Goal: Task Accomplishment & Management: Use online tool/utility

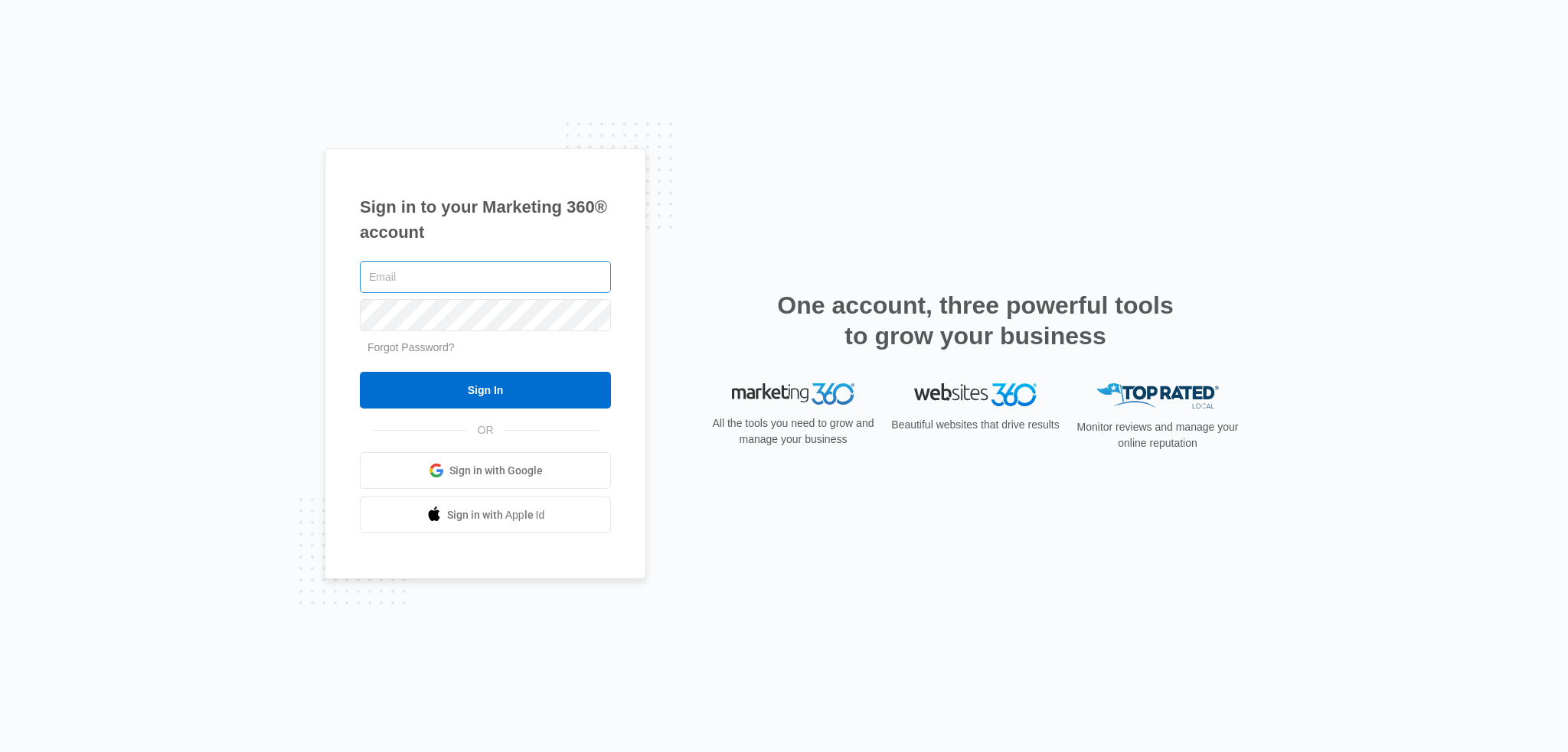
type input "[EMAIL_ADDRESS][DOMAIN_NAME]"
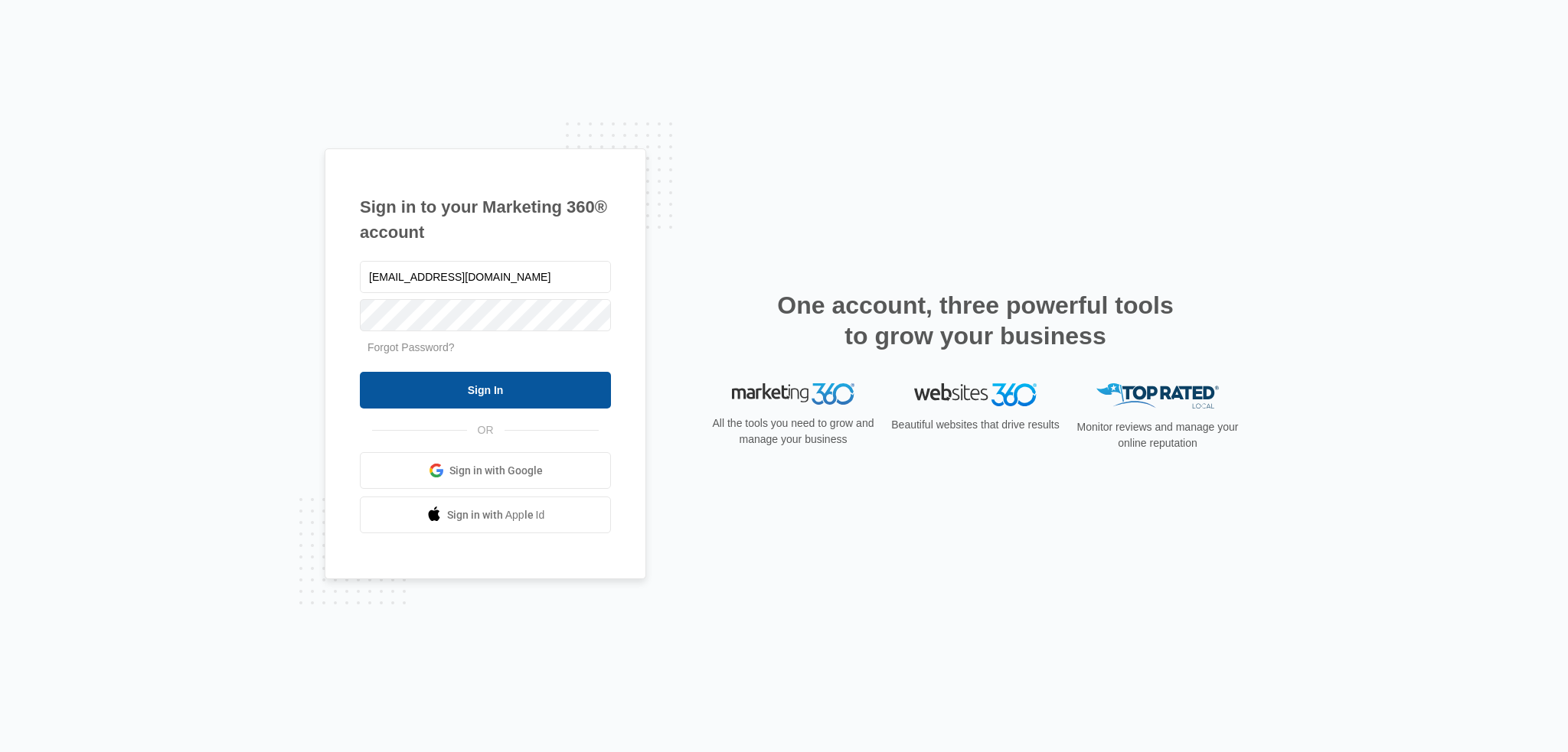
click at [525, 373] on input "Sign In" at bounding box center [485, 390] width 251 height 37
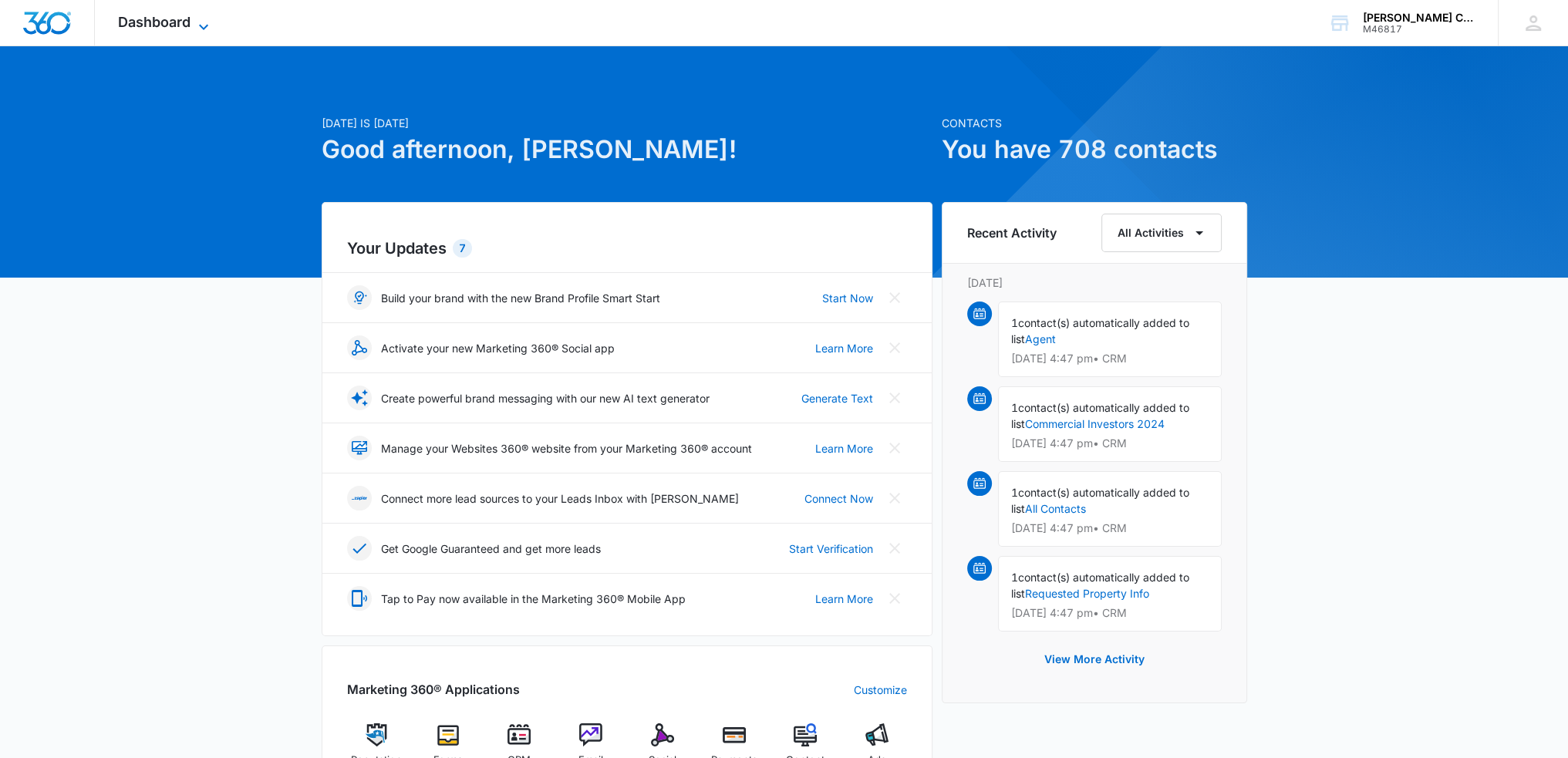
click at [196, 30] on icon at bounding box center [203, 27] width 19 height 19
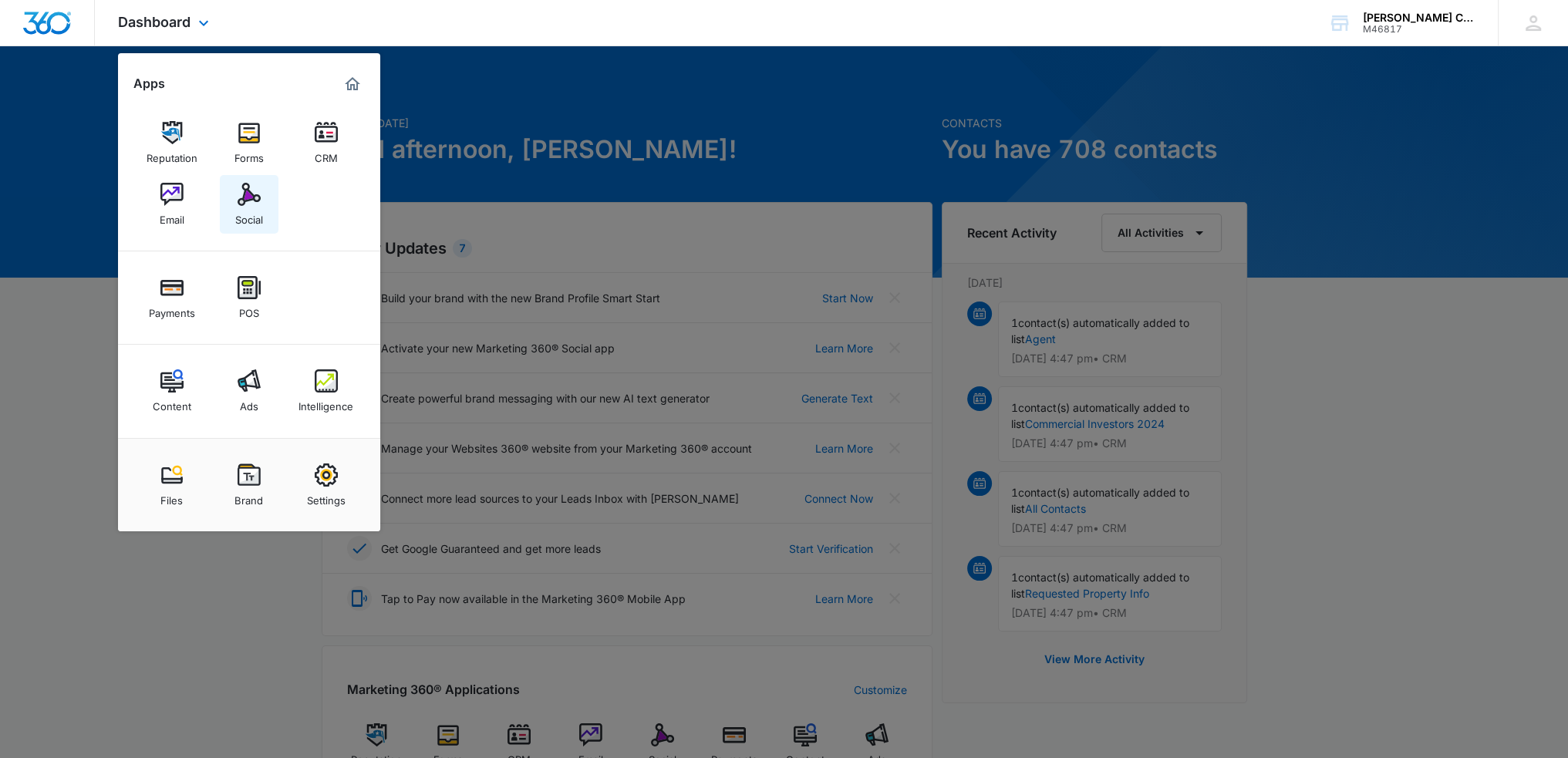
click at [256, 194] on img at bounding box center [248, 194] width 23 height 23
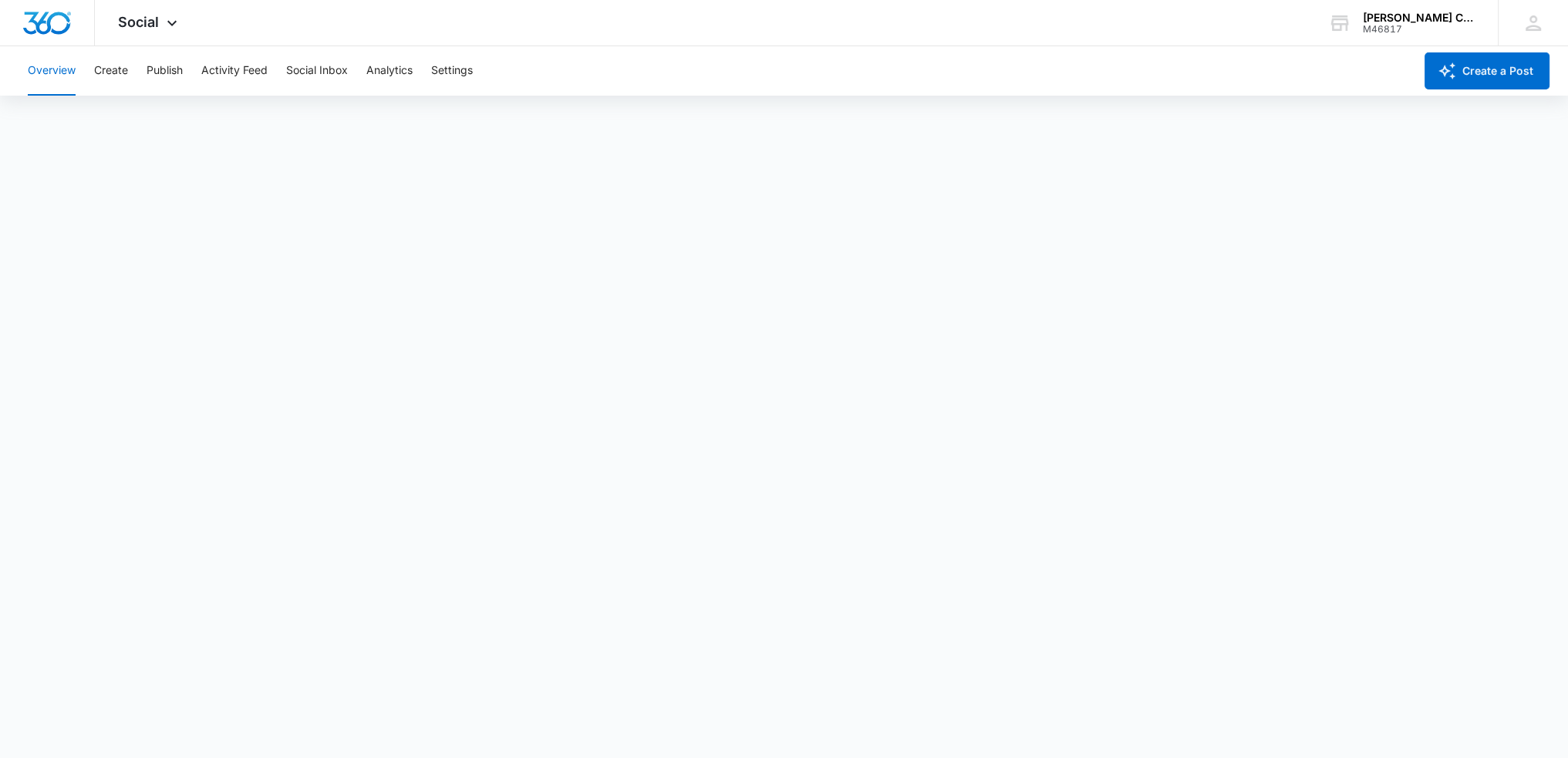
scroll to position [4, 0]
